Goal: Task Accomplishment & Management: Use online tool/utility

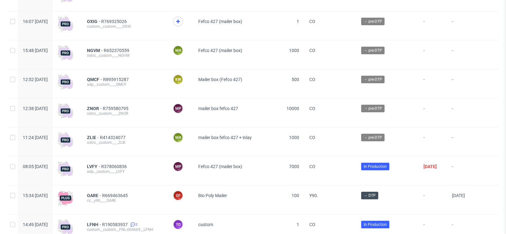
scroll to position [545, 0]
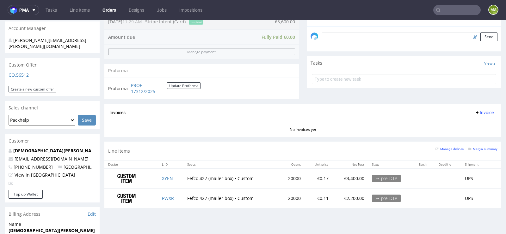
scroll to position [225, 0]
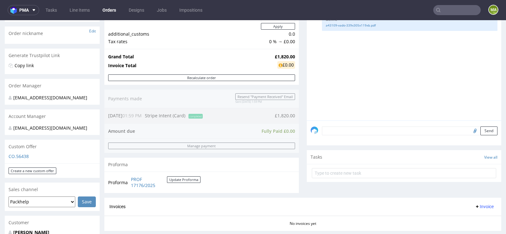
scroll to position [190, 0]
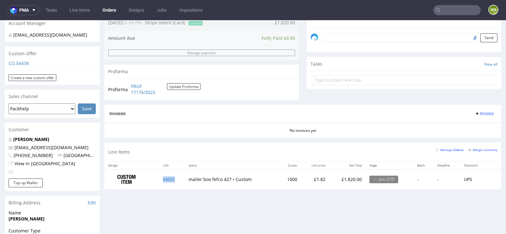
click at [169, 175] on td "VADO" at bounding box center [172, 180] width 26 height 20
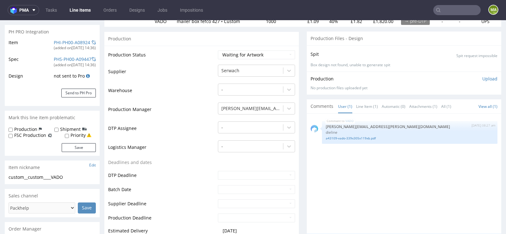
select select "in_progress"
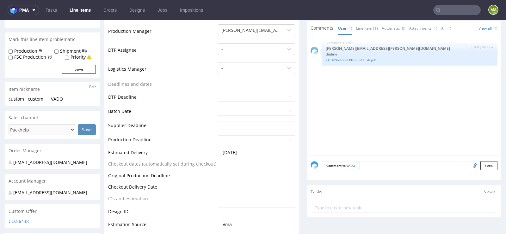
scroll to position [171, 0]
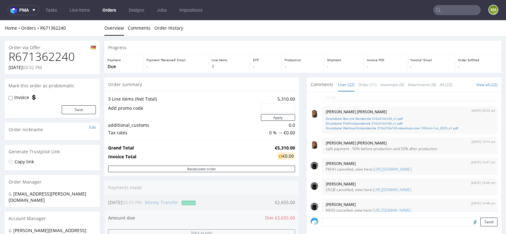
scroll to position [20, 0]
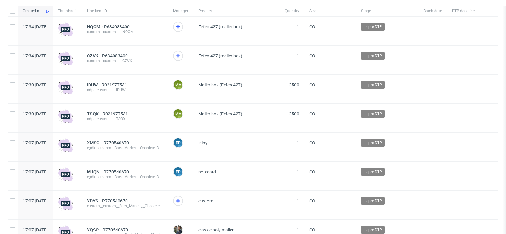
scroll to position [45, 0]
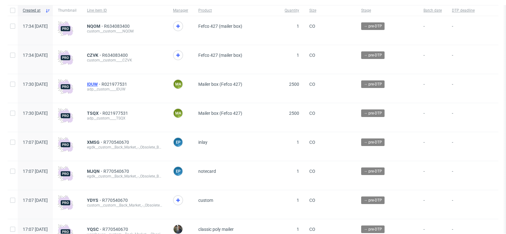
click at [101, 85] on span "IDUW" at bounding box center [94, 84] width 15 height 5
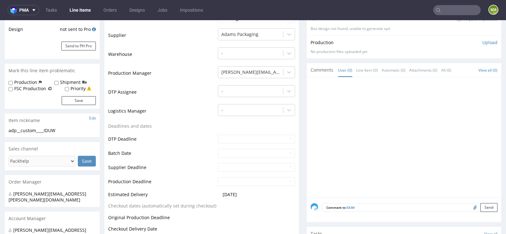
scroll to position [228, 0]
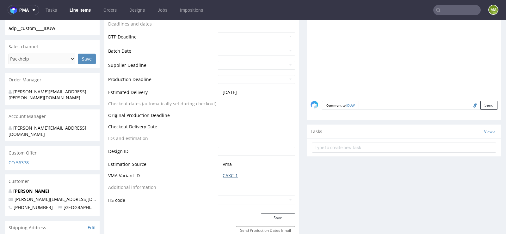
click at [223, 174] on link "CAXC-1" at bounding box center [229, 176] width 15 height 6
click at [230, 177] on link "CAXC-1" at bounding box center [229, 176] width 15 height 6
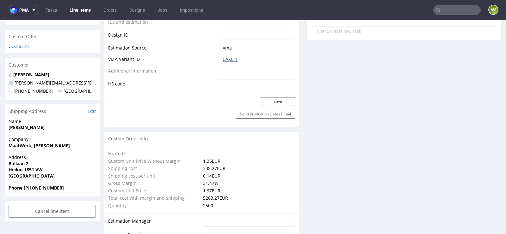
scroll to position [318, 0]
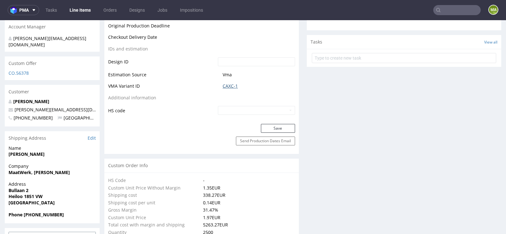
click at [234, 83] on link "CAXC-1" at bounding box center [229, 86] width 15 height 6
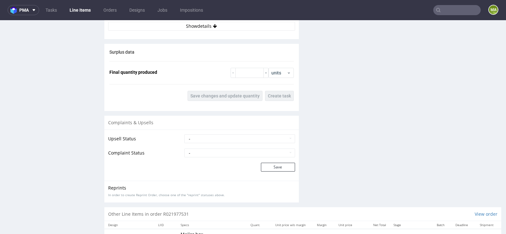
scroll to position [954, 0]
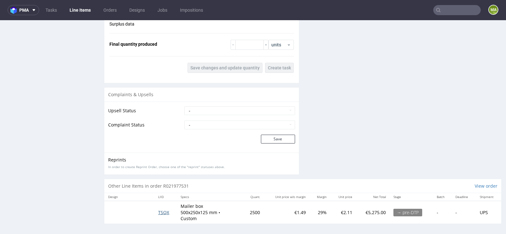
click at [165, 212] on span "TSQX" at bounding box center [163, 213] width 11 height 6
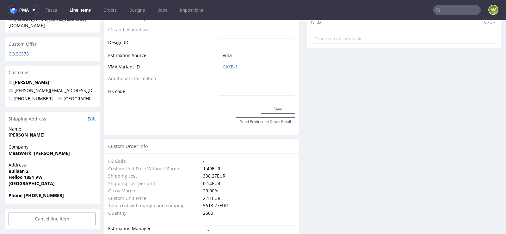
scroll to position [362, 0]
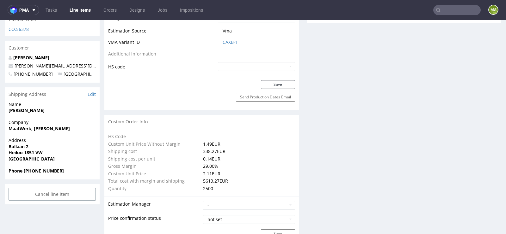
click at [231, 46] on td "CAXB-1" at bounding box center [255, 45] width 79 height 12
click at [231, 42] on link "CAXB-1" at bounding box center [229, 42] width 15 height 6
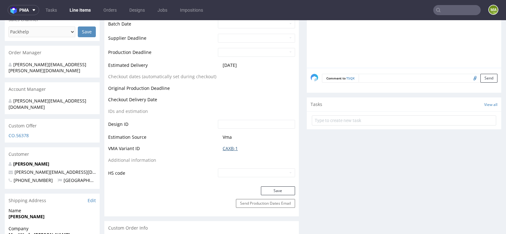
scroll to position [0, 0]
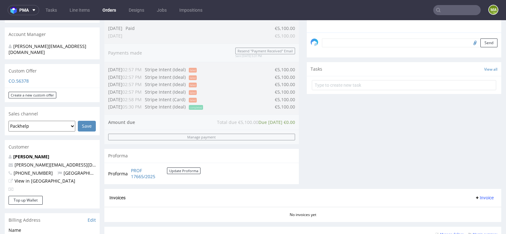
scroll to position [185, 0]
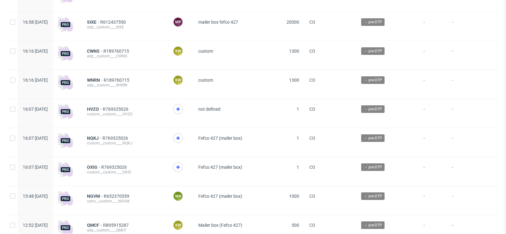
scroll to position [400, 0]
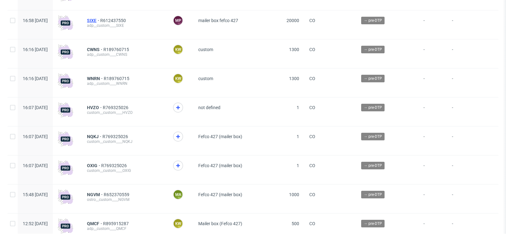
click at [100, 21] on span "SIXE" at bounding box center [93, 20] width 13 height 5
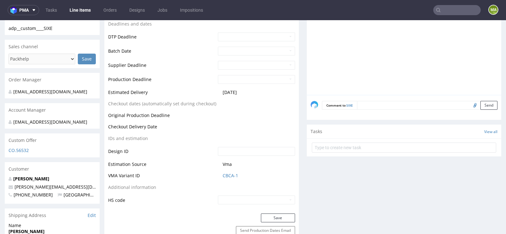
scroll to position [231, 0]
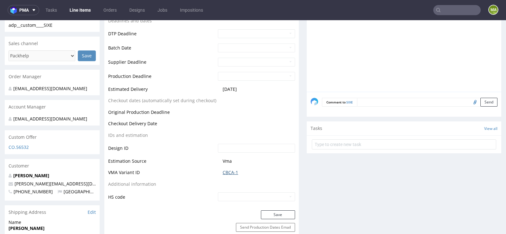
click at [228, 174] on link "CBCA-1" at bounding box center [229, 173] width 15 height 6
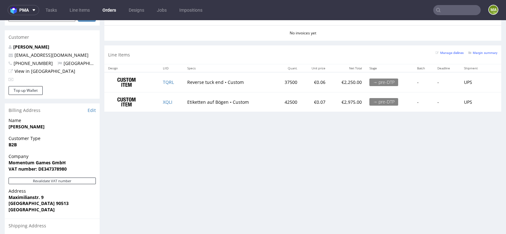
scroll to position [310, 0]
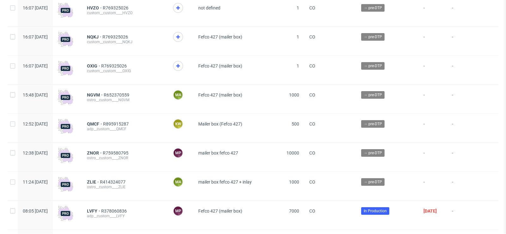
scroll to position [501, 0]
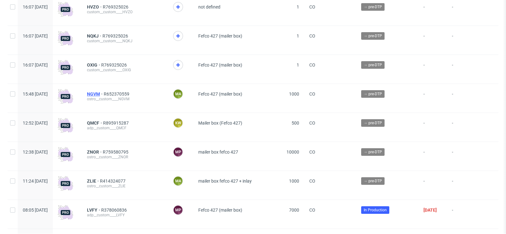
click at [104, 96] on span "NGVM" at bounding box center [95, 94] width 17 height 5
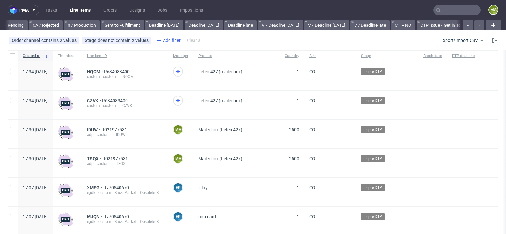
scroll to position [0, 714]
click at [167, 40] on div "Add filter" at bounding box center [168, 40] width 28 height 10
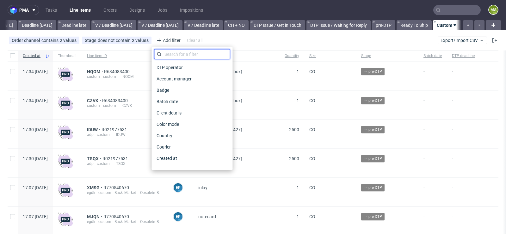
click at [168, 50] on input "text" at bounding box center [192, 54] width 76 height 10
type input "pro"
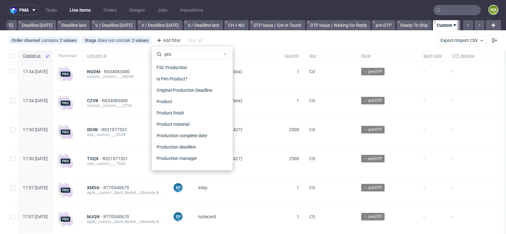
click at [164, 153] on div "Production manager" at bounding box center [192, 158] width 76 height 11
click at [164, 161] on span "Production manager" at bounding box center [177, 158] width 46 height 9
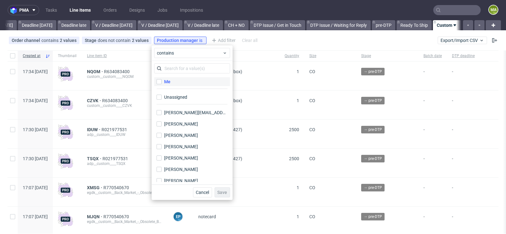
click at [173, 83] on label "Me" at bounding box center [192, 81] width 76 height 9
click at [161, 83] on input "Me" at bounding box center [158, 81] width 5 height 5
checkbox input "true"
click at [223, 195] on button "Save" at bounding box center [221, 193] width 15 height 10
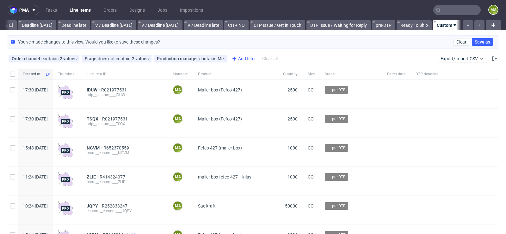
click at [249, 59] on div "Add filter" at bounding box center [243, 59] width 28 height 10
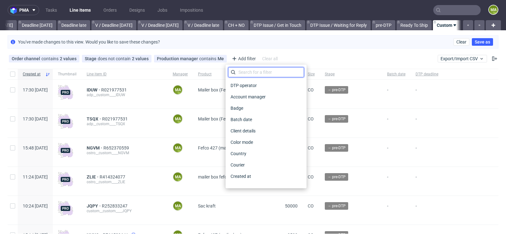
click at [246, 71] on input "text" at bounding box center [266, 72] width 76 height 10
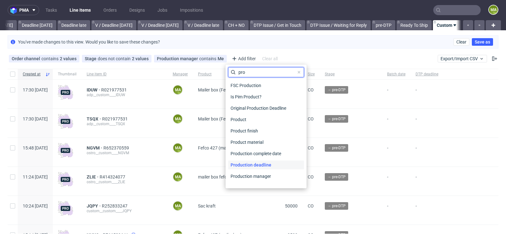
type input "pro"
click at [265, 164] on span "Production deadline" at bounding box center [251, 165] width 46 height 9
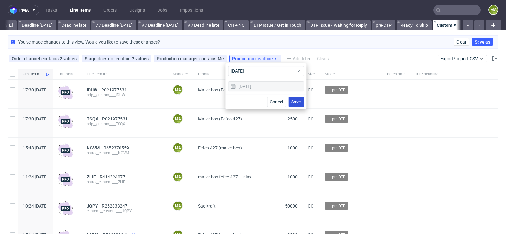
click at [295, 106] on button "Save" at bounding box center [295, 102] width 15 height 10
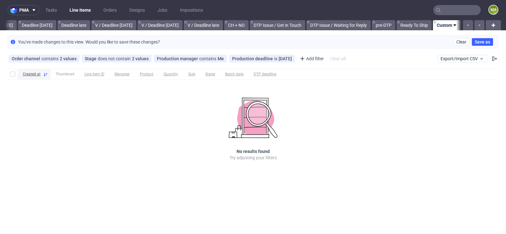
scroll to position [0, 709]
click at [270, 58] on div "Production deadline is today" at bounding box center [262, 58] width 60 height 5
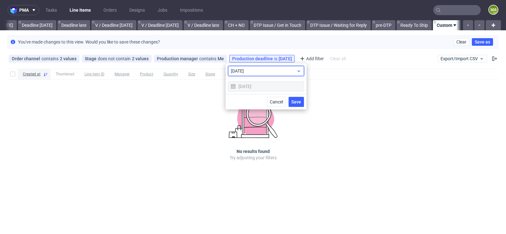
click at [264, 72] on span "today" at bounding box center [263, 71] width 65 height 6
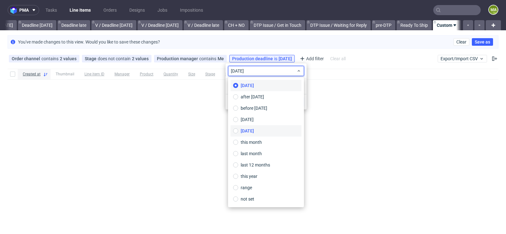
click at [253, 128] on span "tomorrow" at bounding box center [246, 131] width 13 height 6
type input "[DATE]"
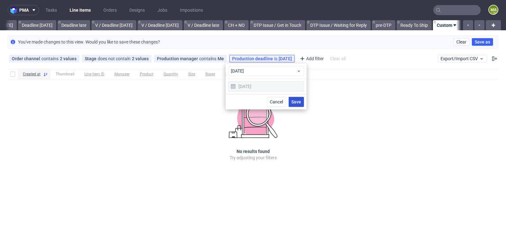
click at [292, 101] on span "Save" at bounding box center [296, 102] width 10 height 4
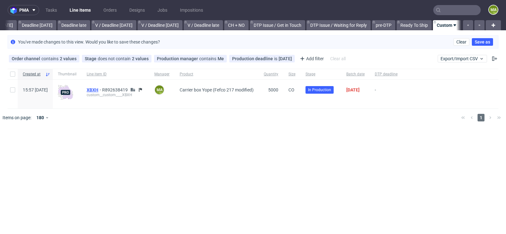
click at [102, 88] on span "XBXH" at bounding box center [94, 90] width 15 height 5
click at [290, 59] on icon at bounding box center [289, 58] width 5 height 5
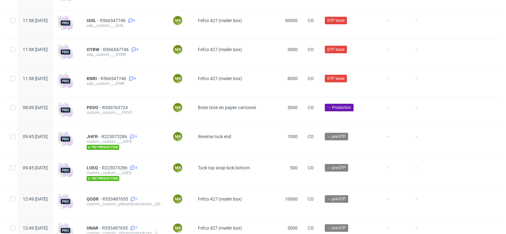
scroll to position [1883, 0]
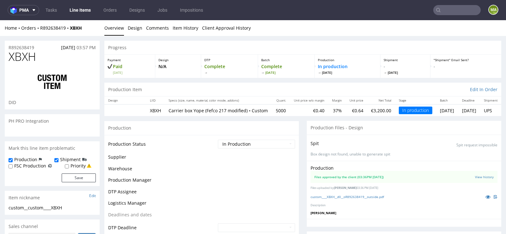
scroll to position [62, 0]
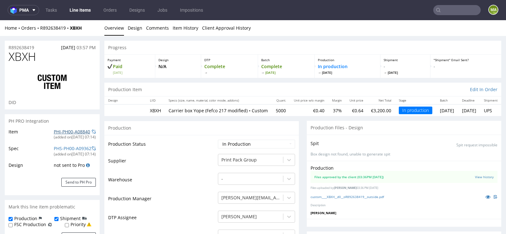
click at [54, 133] on link "PHI-PH00-A08840" at bounding box center [72, 132] width 36 height 6
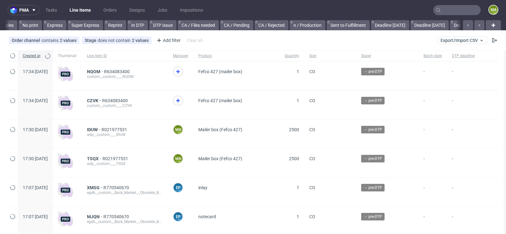
scroll to position [0, 714]
